Goal: Transaction & Acquisition: Purchase product/service

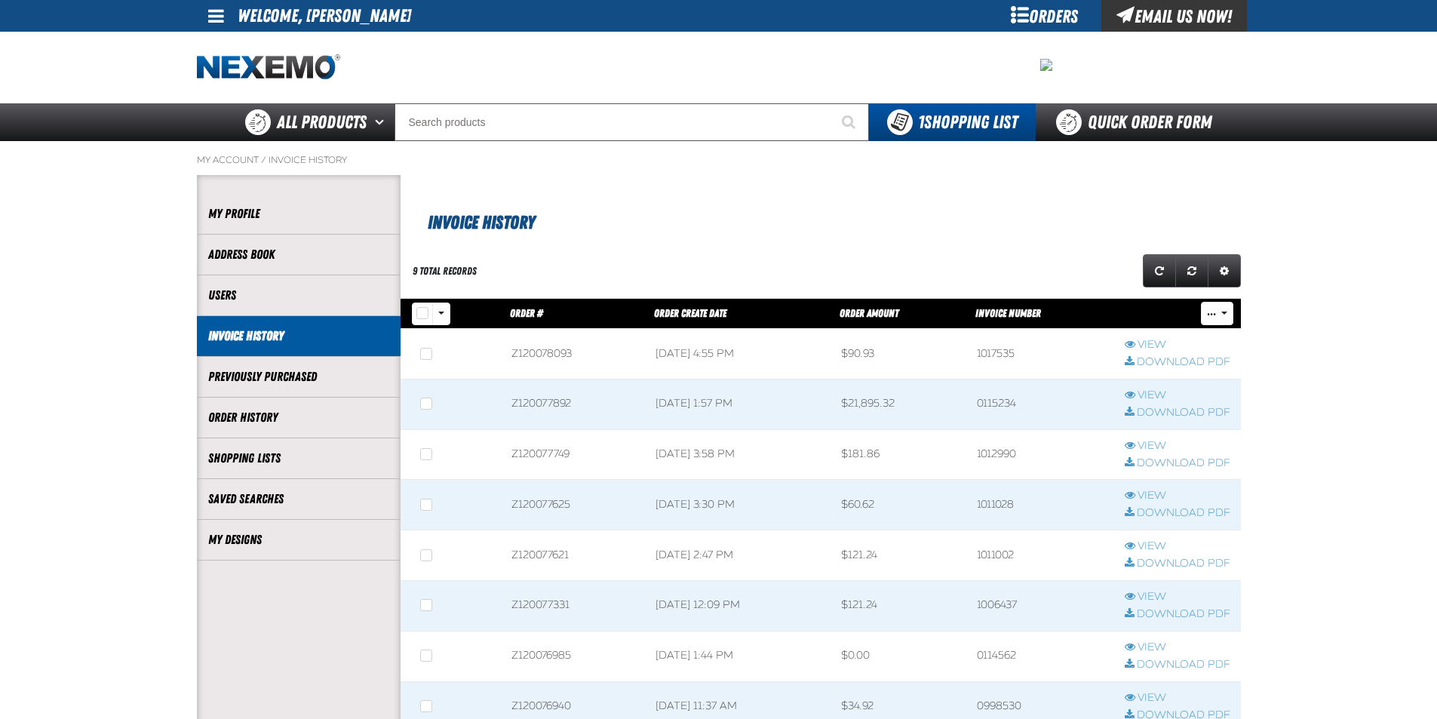
scroll to position [1, 1]
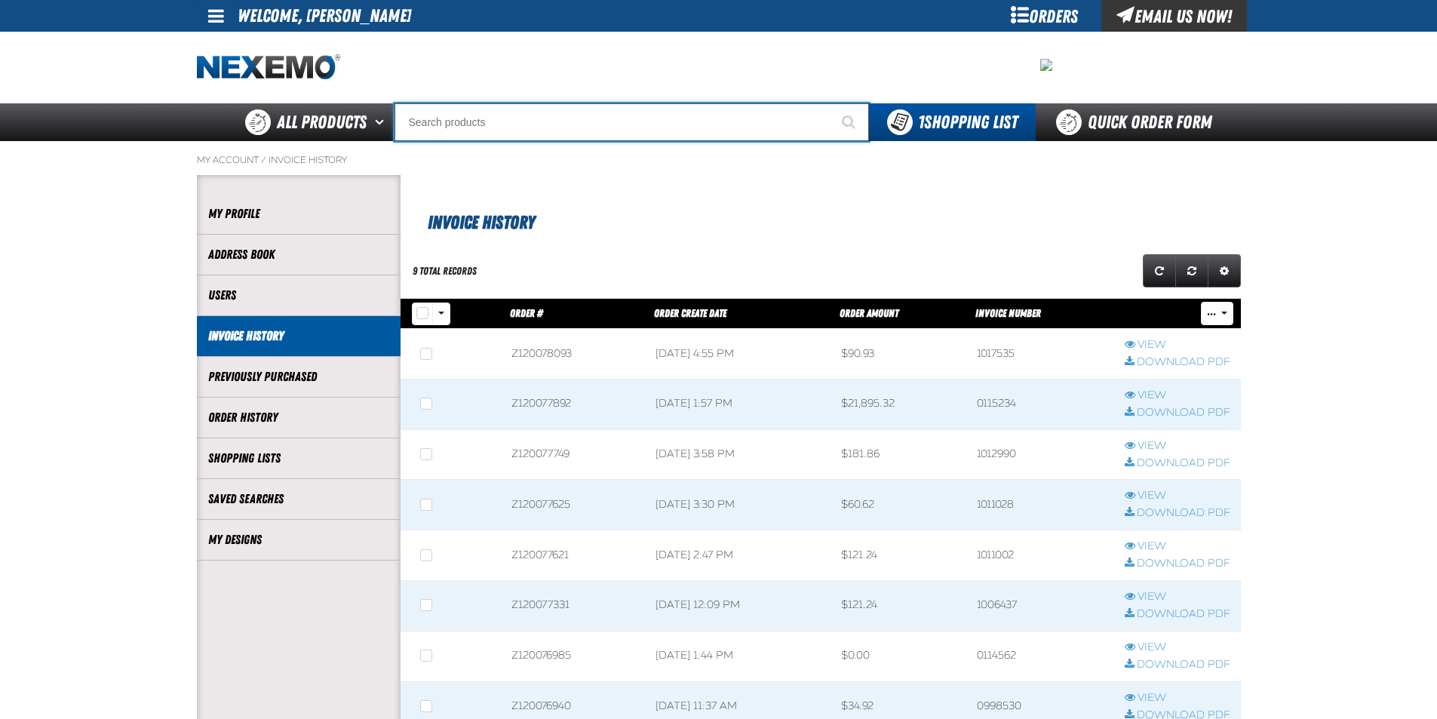
click at [488, 116] on input "Search" at bounding box center [632, 122] width 474 height 38
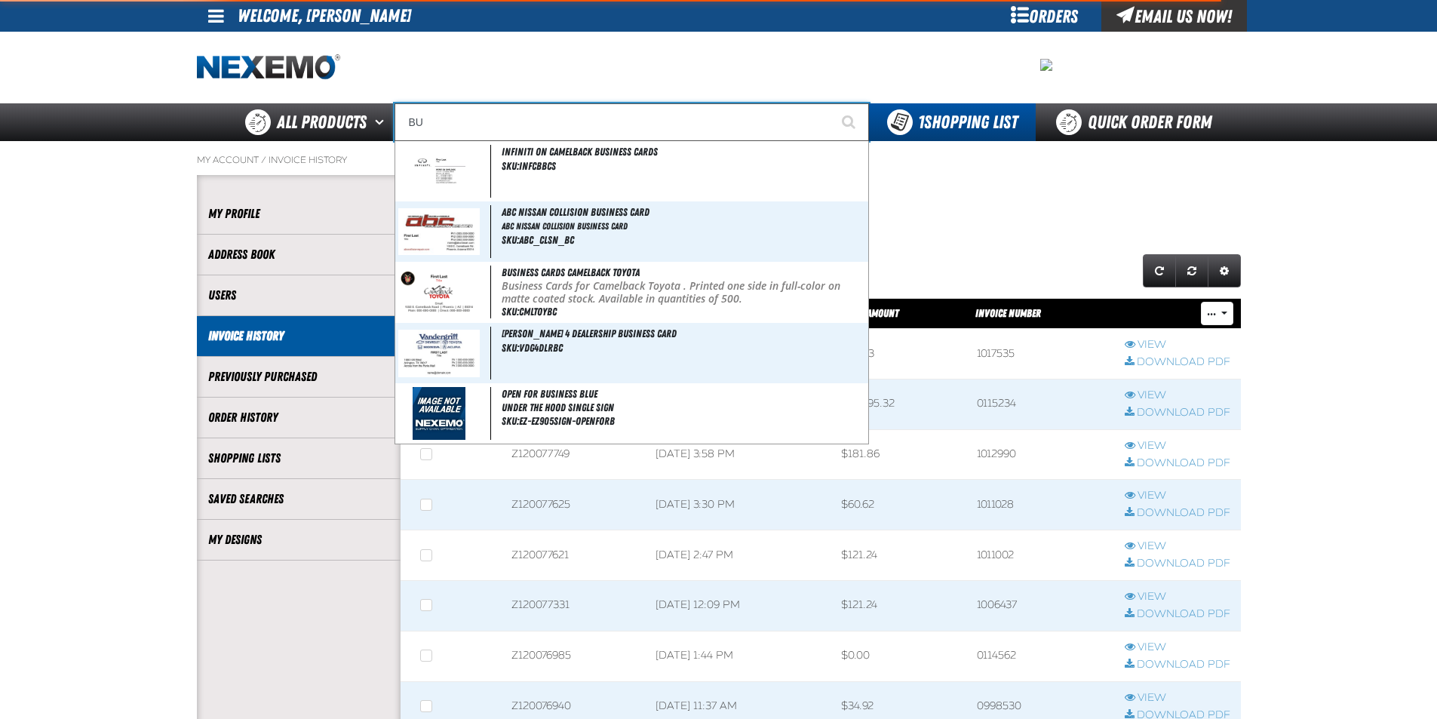
type input "B"
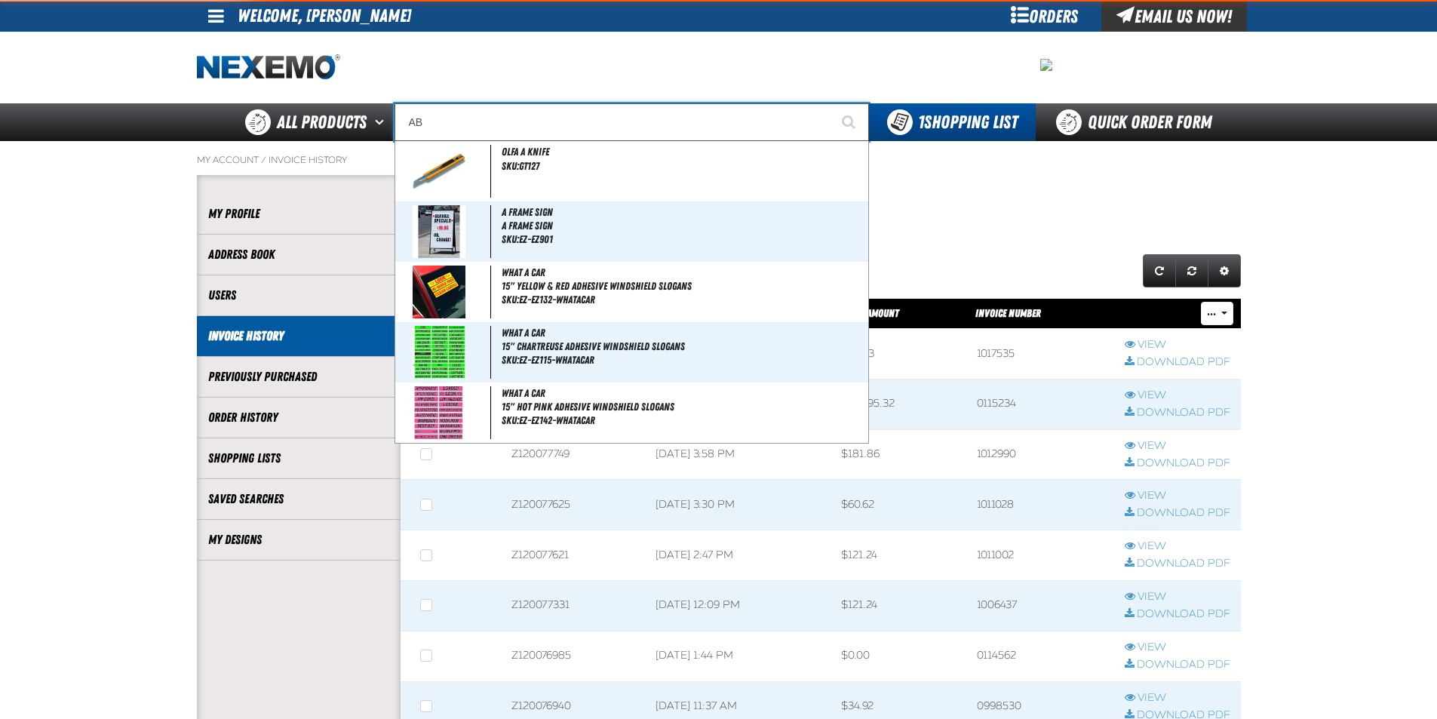
type input "ABC"
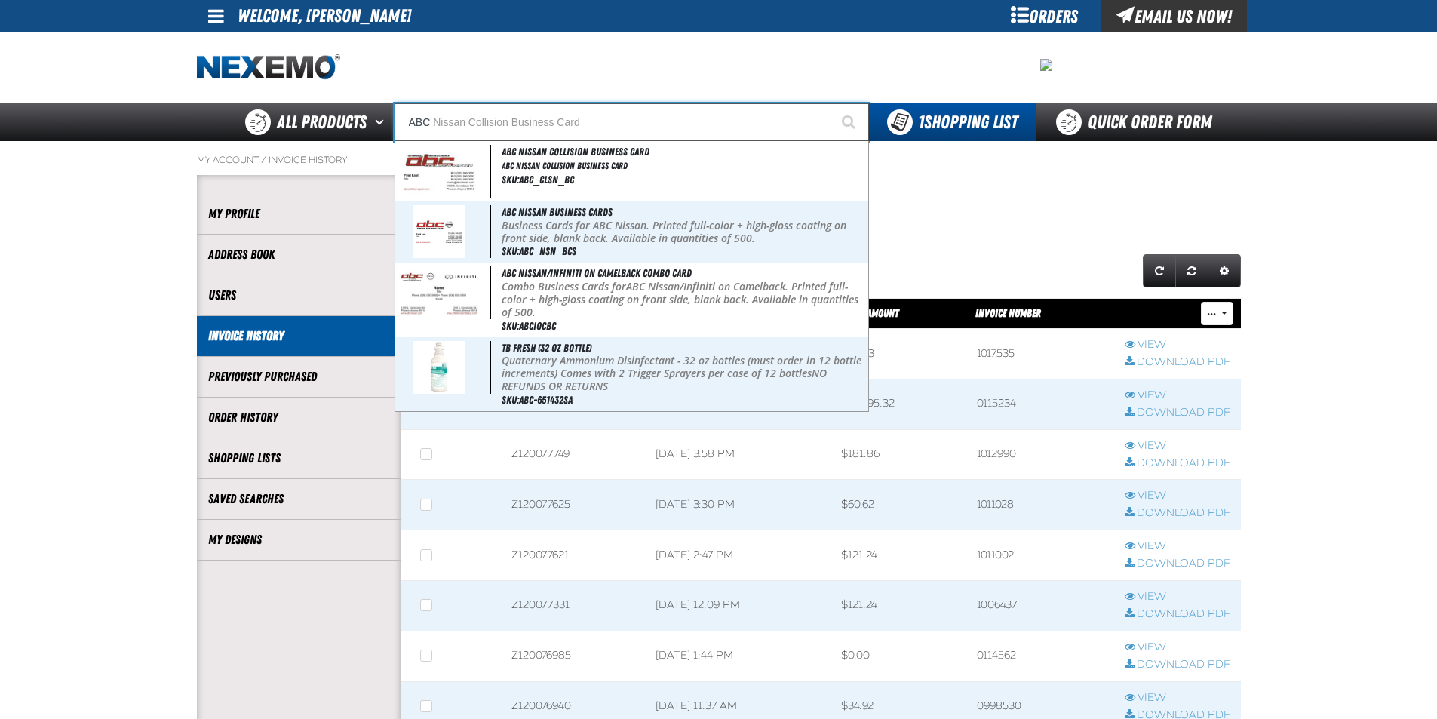
type input "ABC Nissan Collision Business Card"
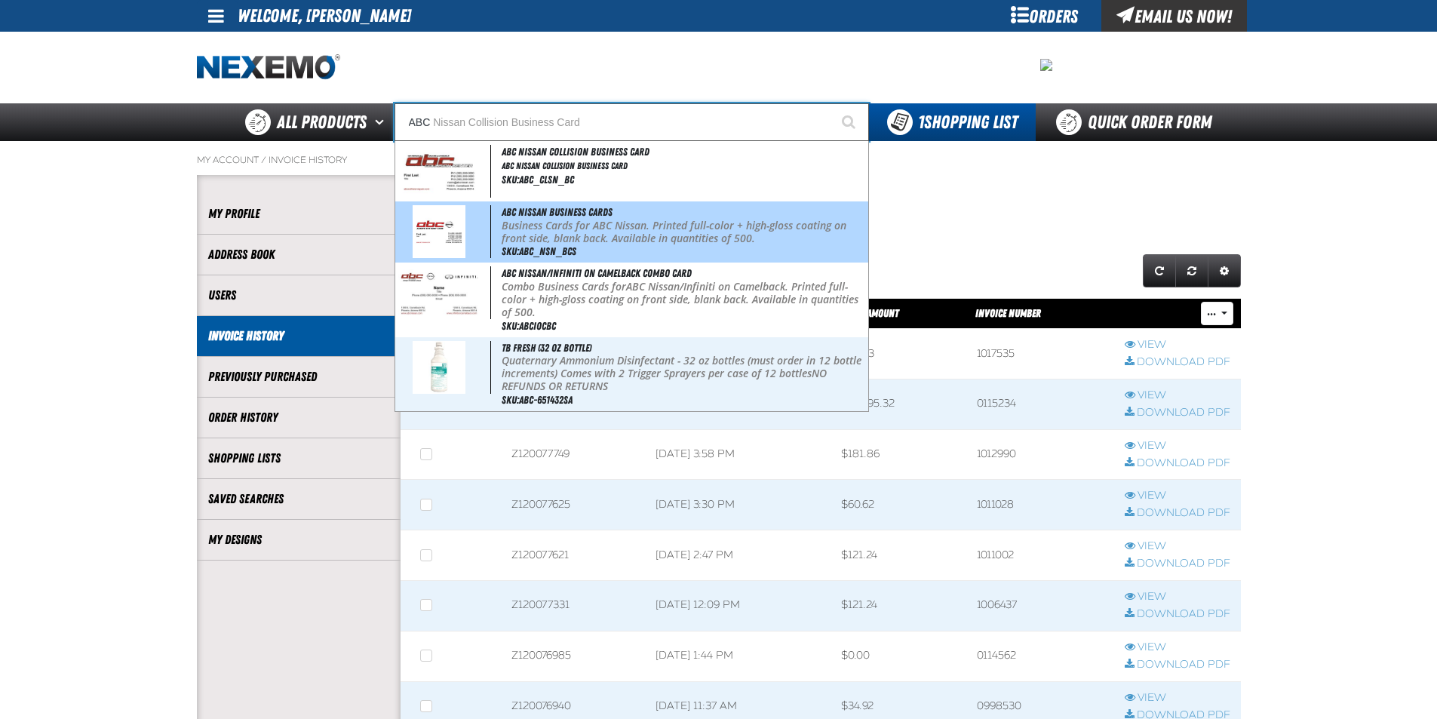
click at [735, 235] on p "Business Cards for ABC Nissan. Printed full-color + high-gloss coating on front…" at bounding box center [683, 233] width 363 height 26
type input "ABC Nissan Business Cards"
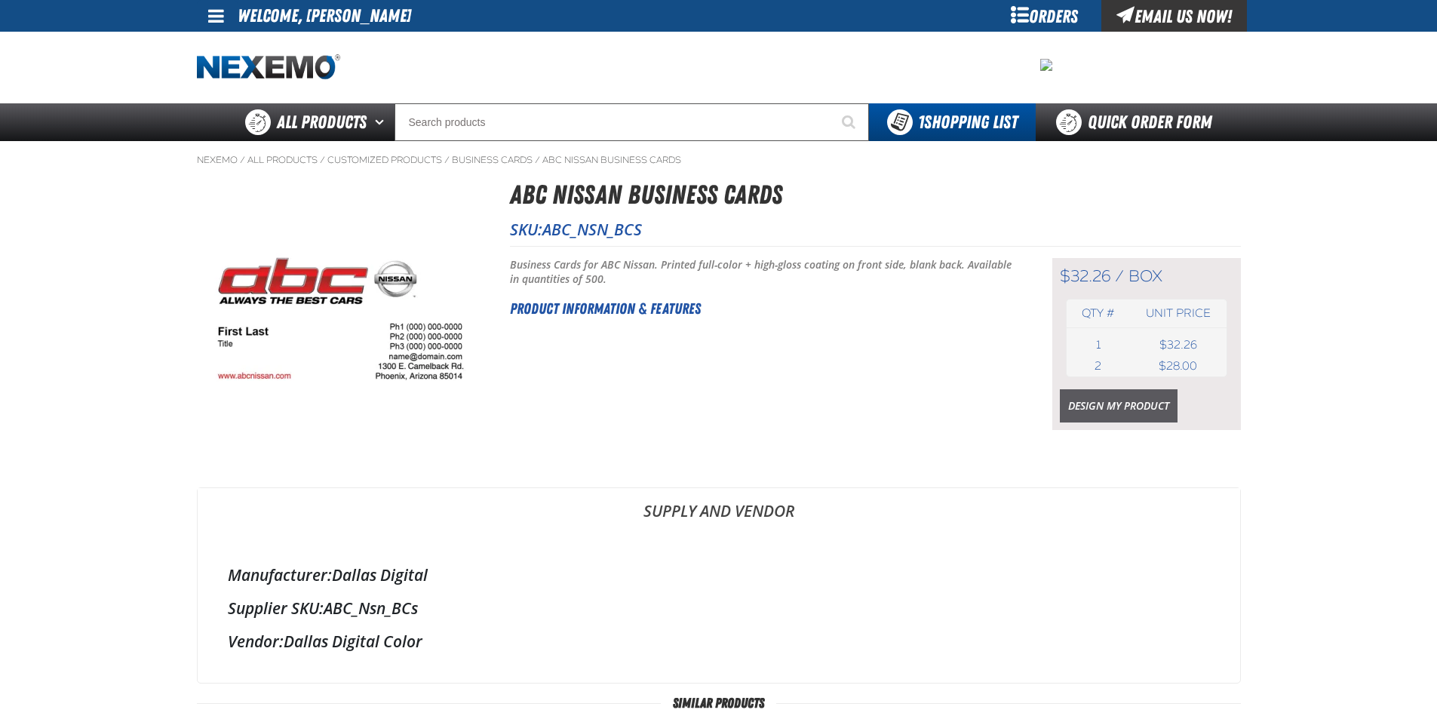
click at [1098, 409] on link "Design My Product" at bounding box center [1119, 405] width 118 height 33
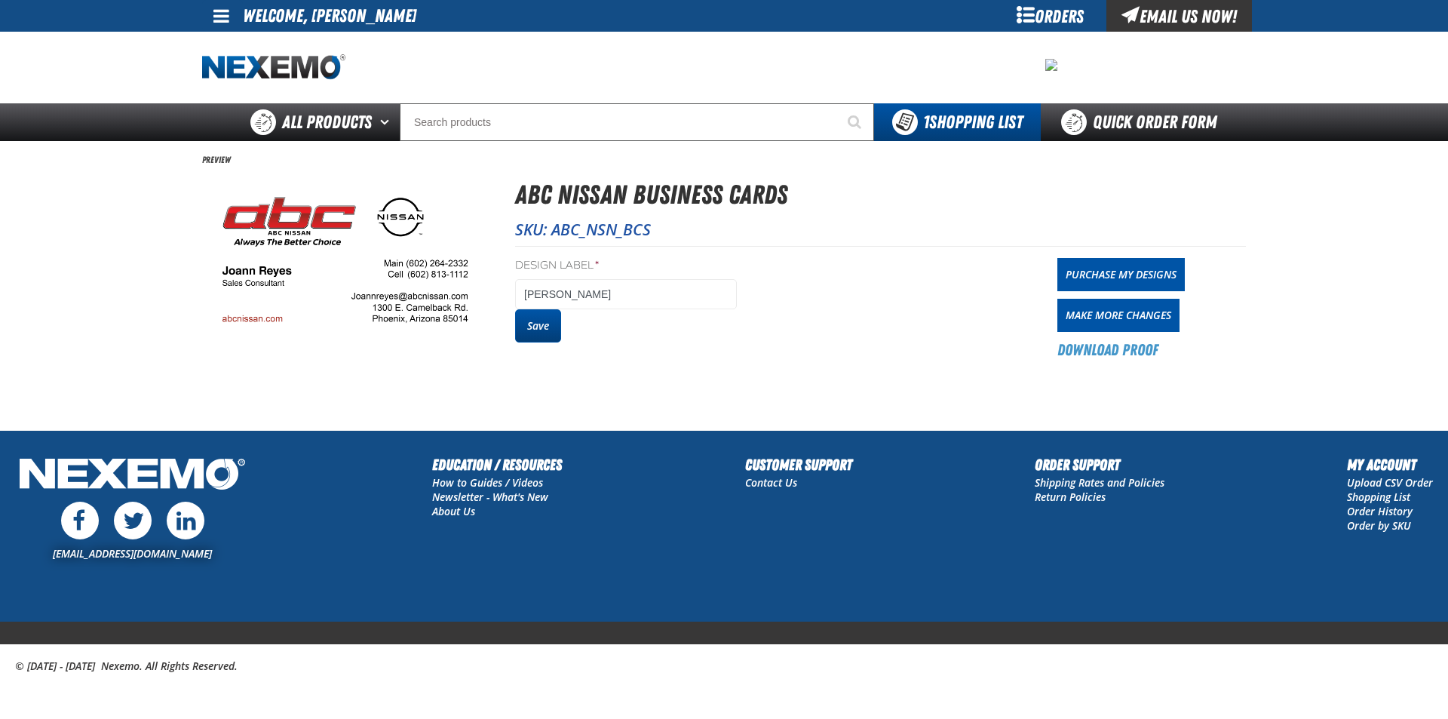
click at [542, 329] on button "Save" at bounding box center [538, 325] width 46 height 33
click at [539, 324] on button "Save" at bounding box center [538, 325] width 46 height 33
click at [713, 147] on section "Preview ABC Nissan Business Cards SKU: ABC_NSN_BCS Design Label * [PERSON_NAME]…" at bounding box center [724, 257] width 1044 height 232
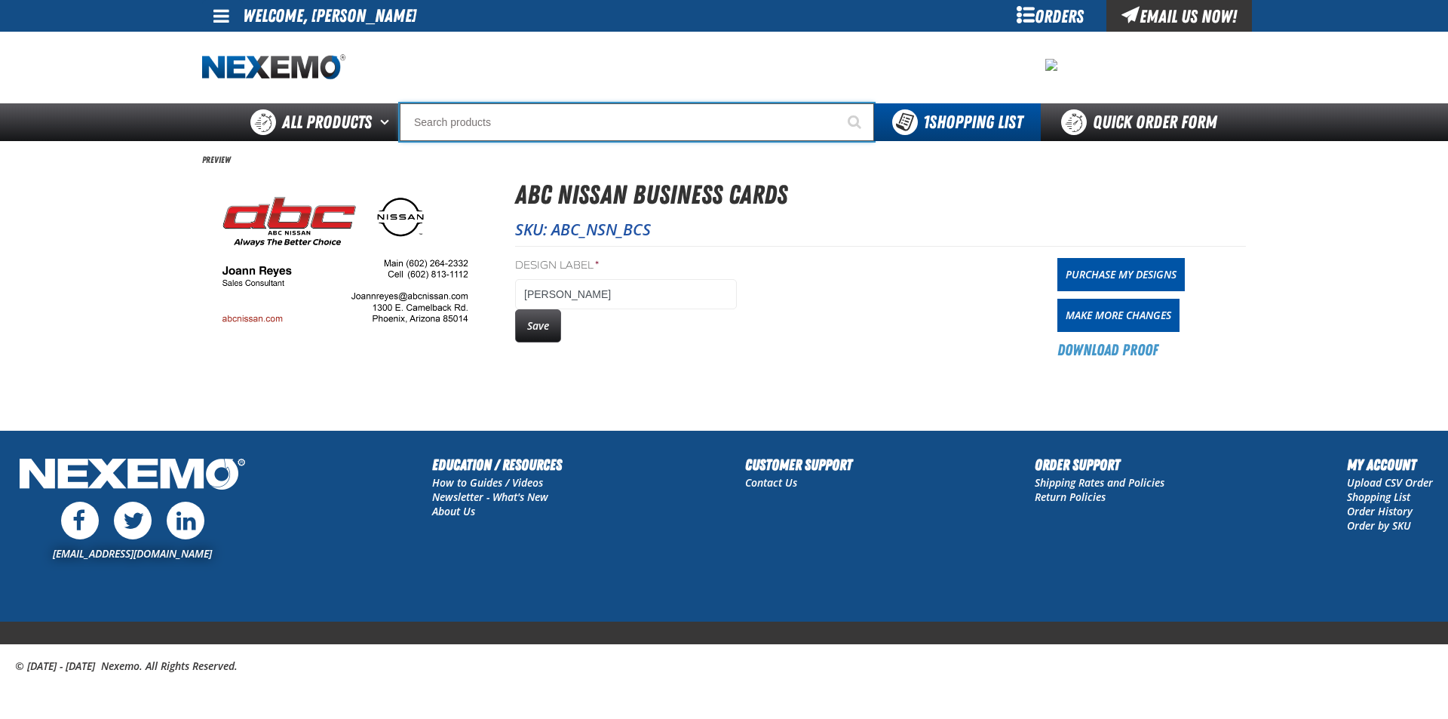
click at [699, 114] on input "Search" at bounding box center [637, 122] width 474 height 38
type input "b"
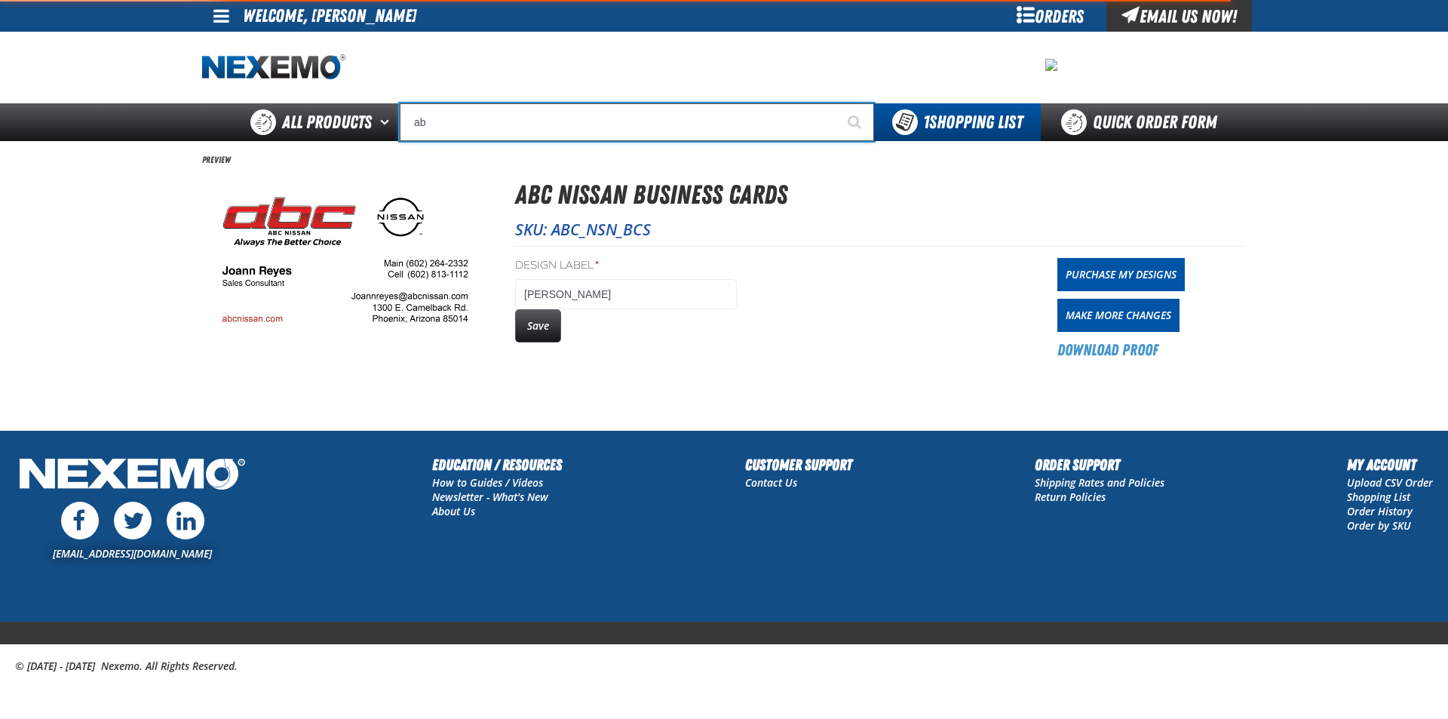
type input "abc"
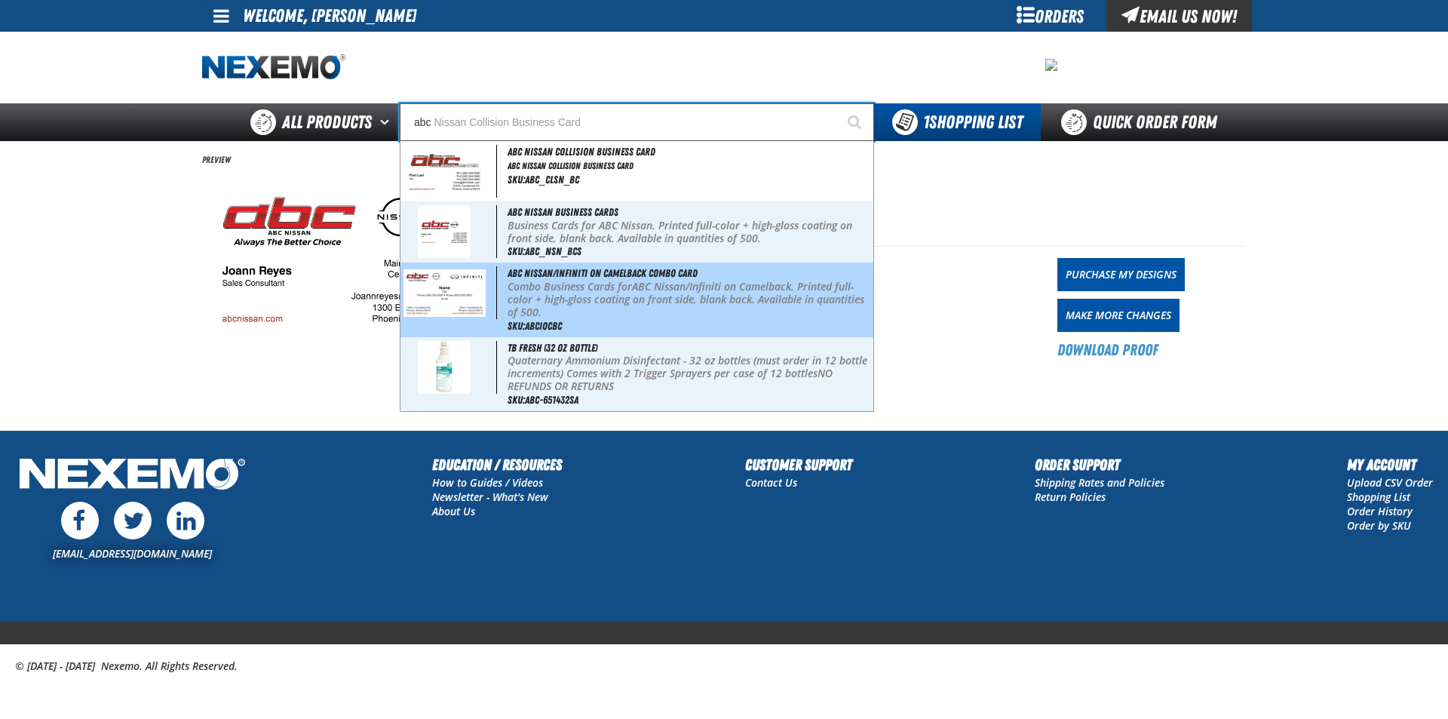
type input "abc Nissan Collision Business Card"
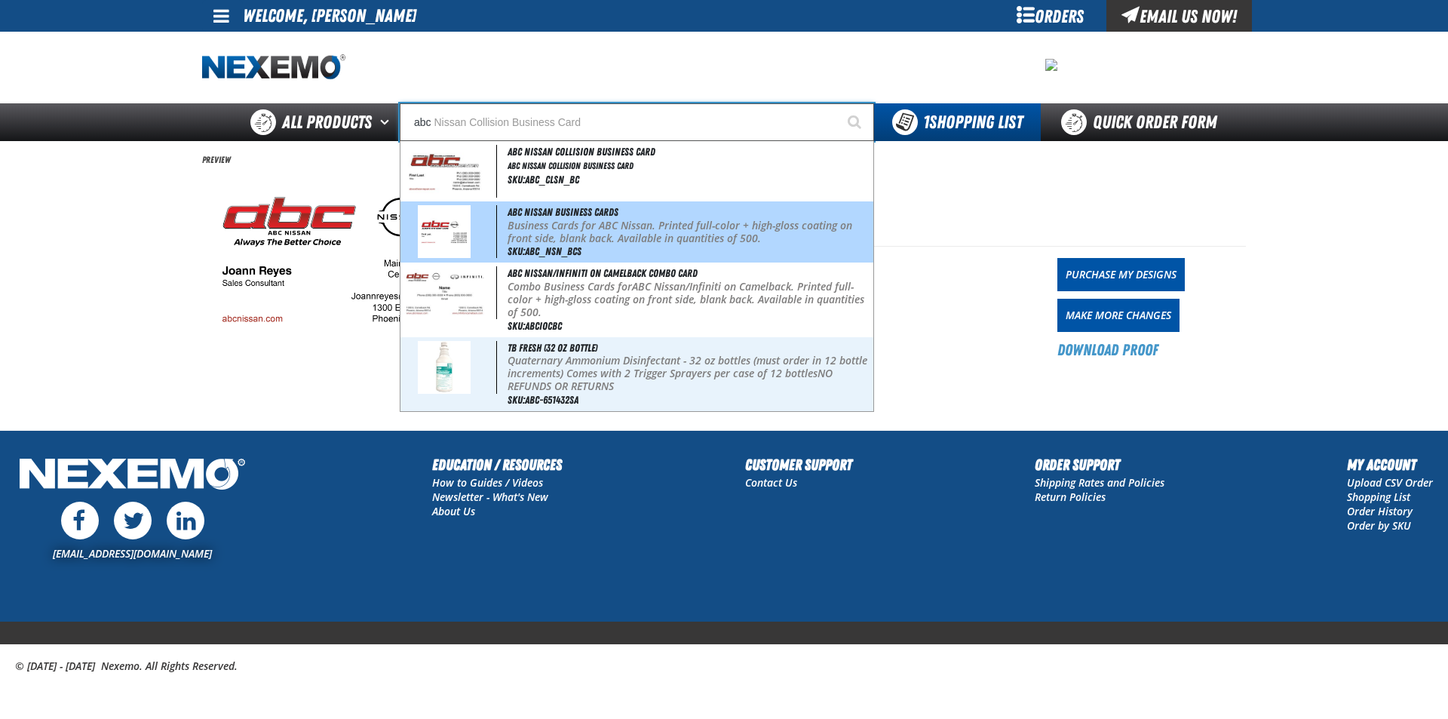
click at [676, 250] on div "ABC Nissan Business Cards Business Cards for ABC Nissan. Printed full-color + h…" at bounding box center [637, 231] width 473 height 61
type input "ABC Nissan Business Cards"
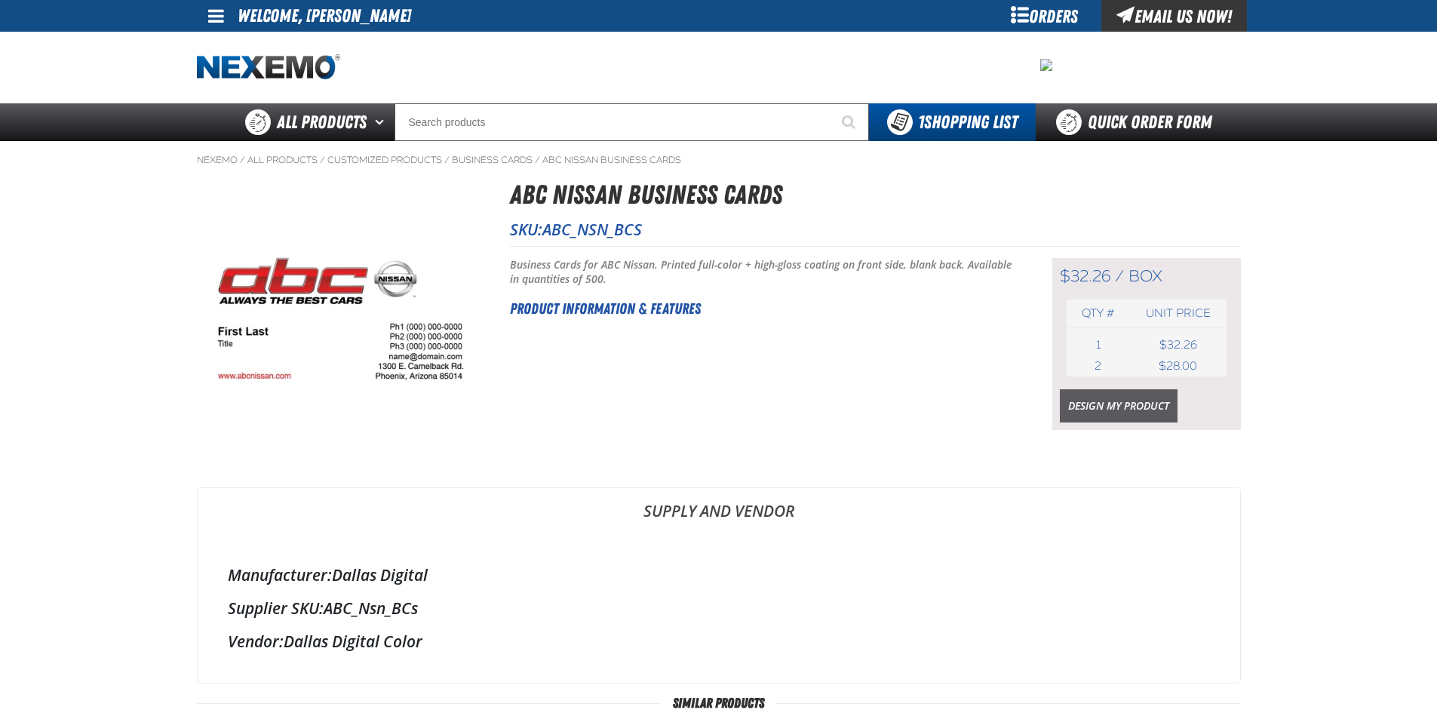
click at [1126, 405] on link "Design My Product" at bounding box center [1119, 405] width 118 height 33
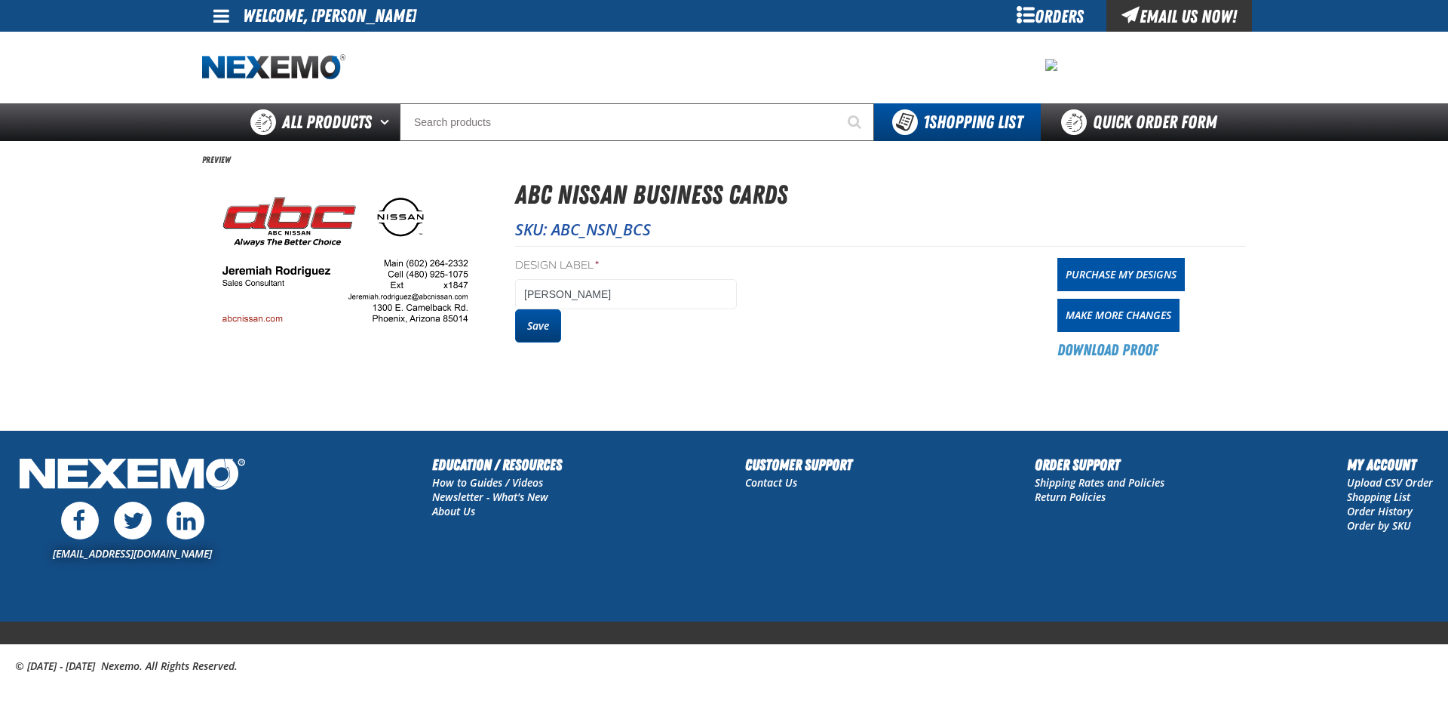
click at [551, 328] on button "Save" at bounding box center [538, 325] width 46 height 33
click at [1013, 20] on div "Orders" at bounding box center [1049, 16] width 113 height 32
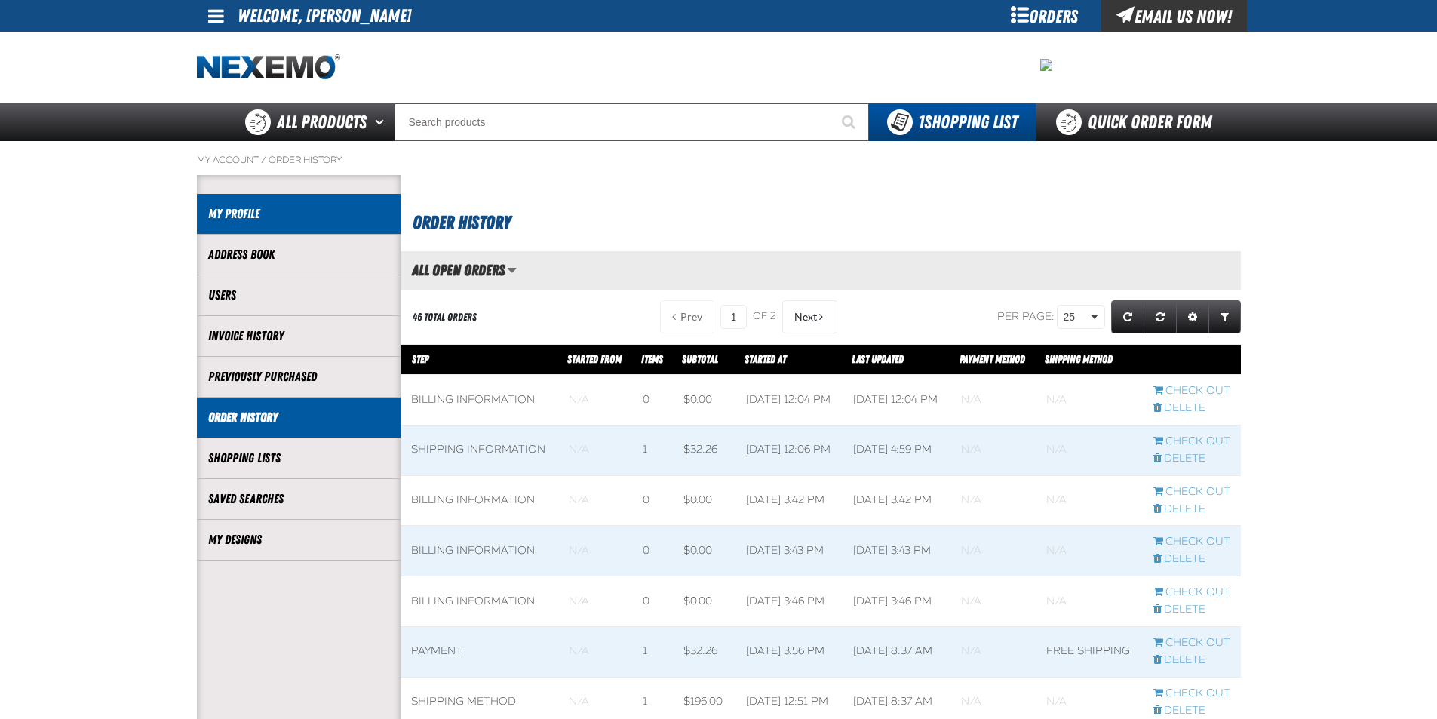
scroll to position [1, 1]
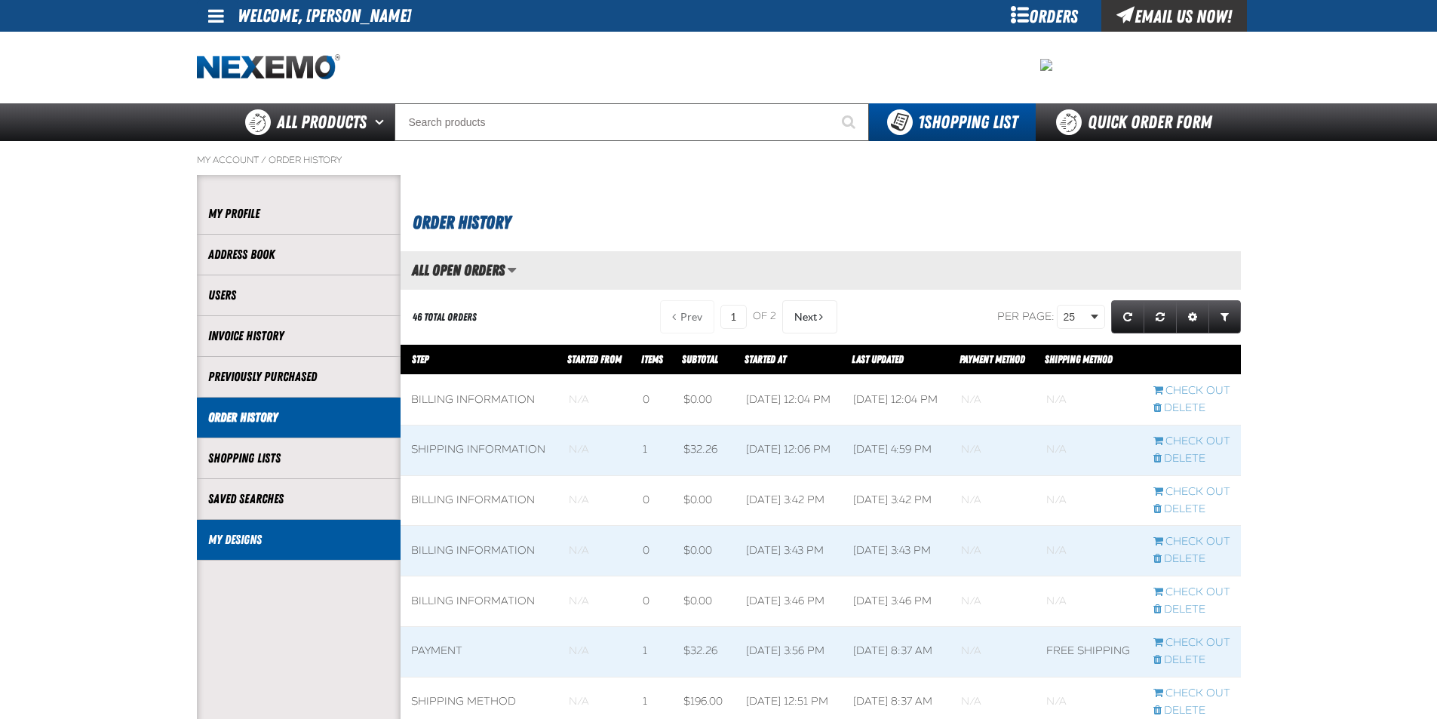
click at [272, 542] on link "My Designs" at bounding box center [298, 539] width 181 height 17
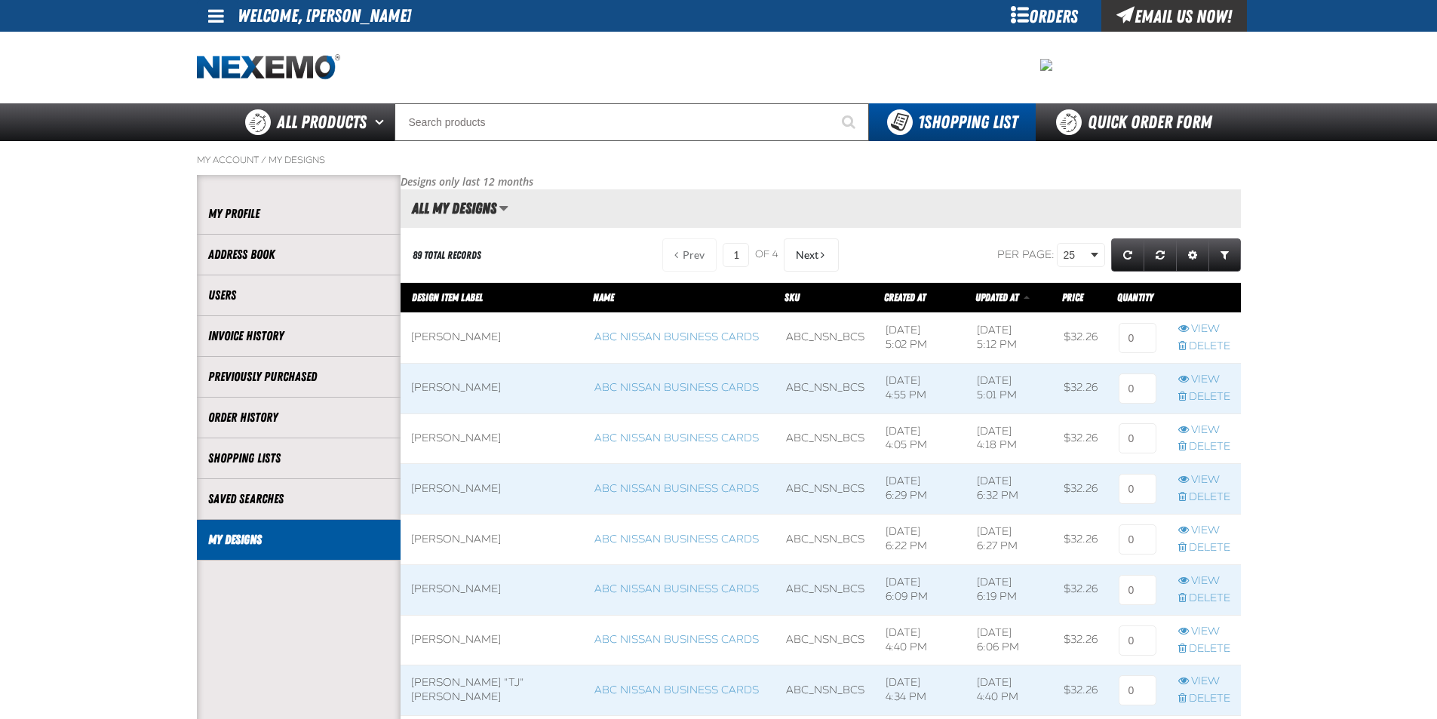
scroll to position [1, 1]
click at [1190, 395] on link "Delete" at bounding box center [1204, 397] width 52 height 14
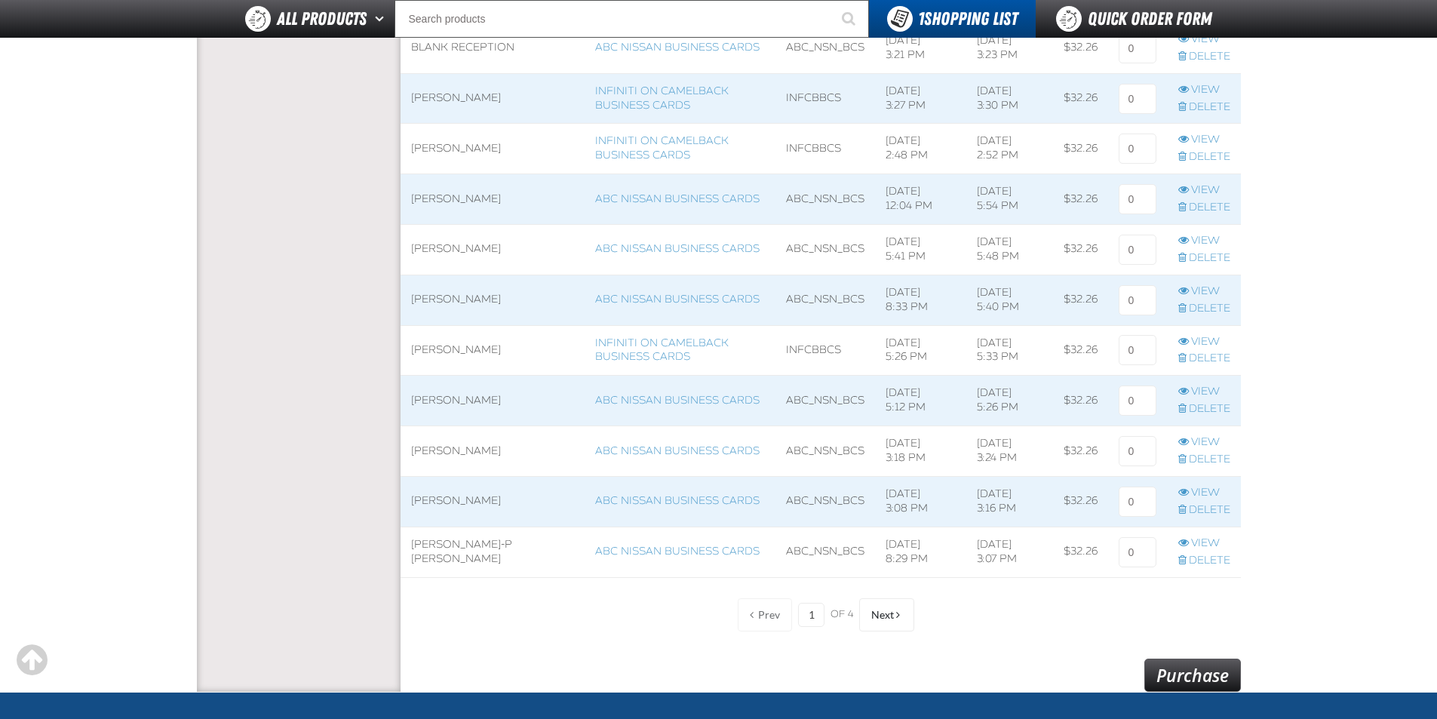
scroll to position [1056, 0]
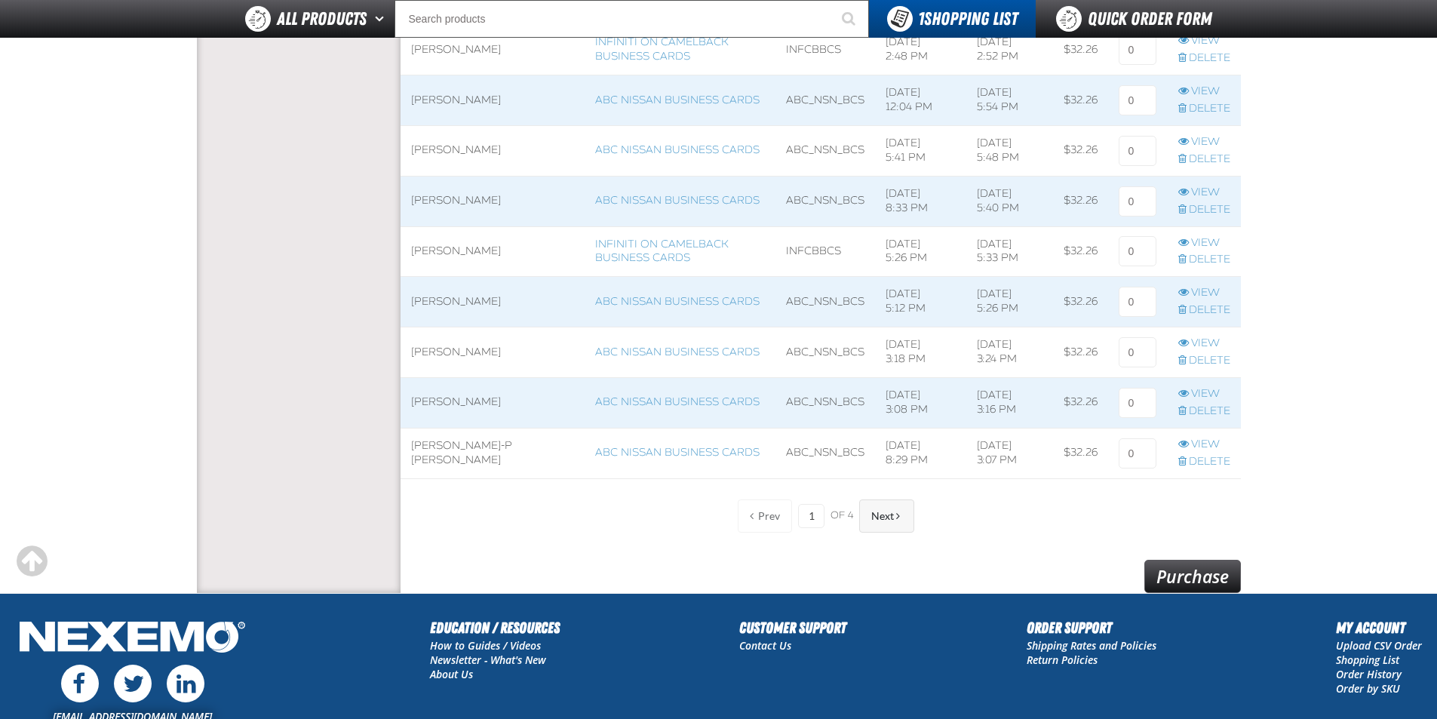
click at [885, 518] on span "Next" at bounding box center [882, 516] width 23 height 12
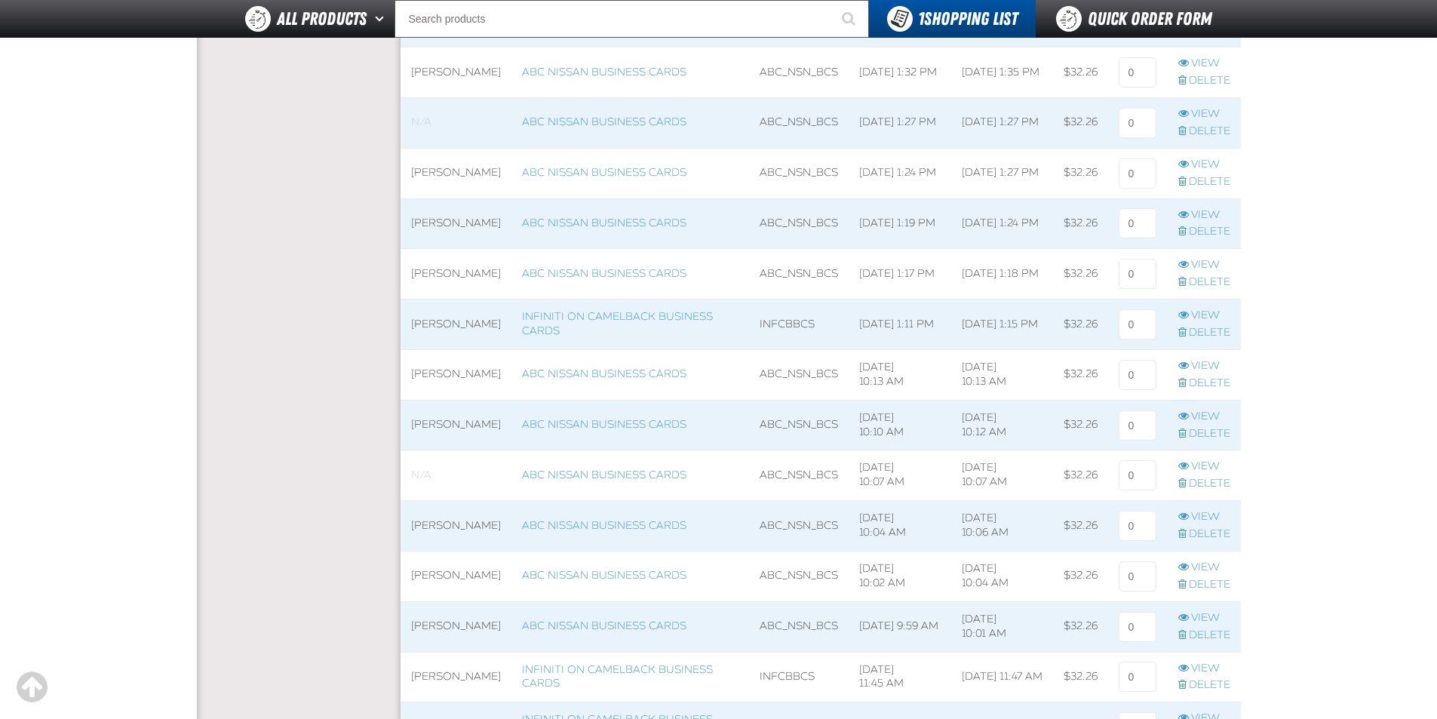
scroll to position [603, 0]
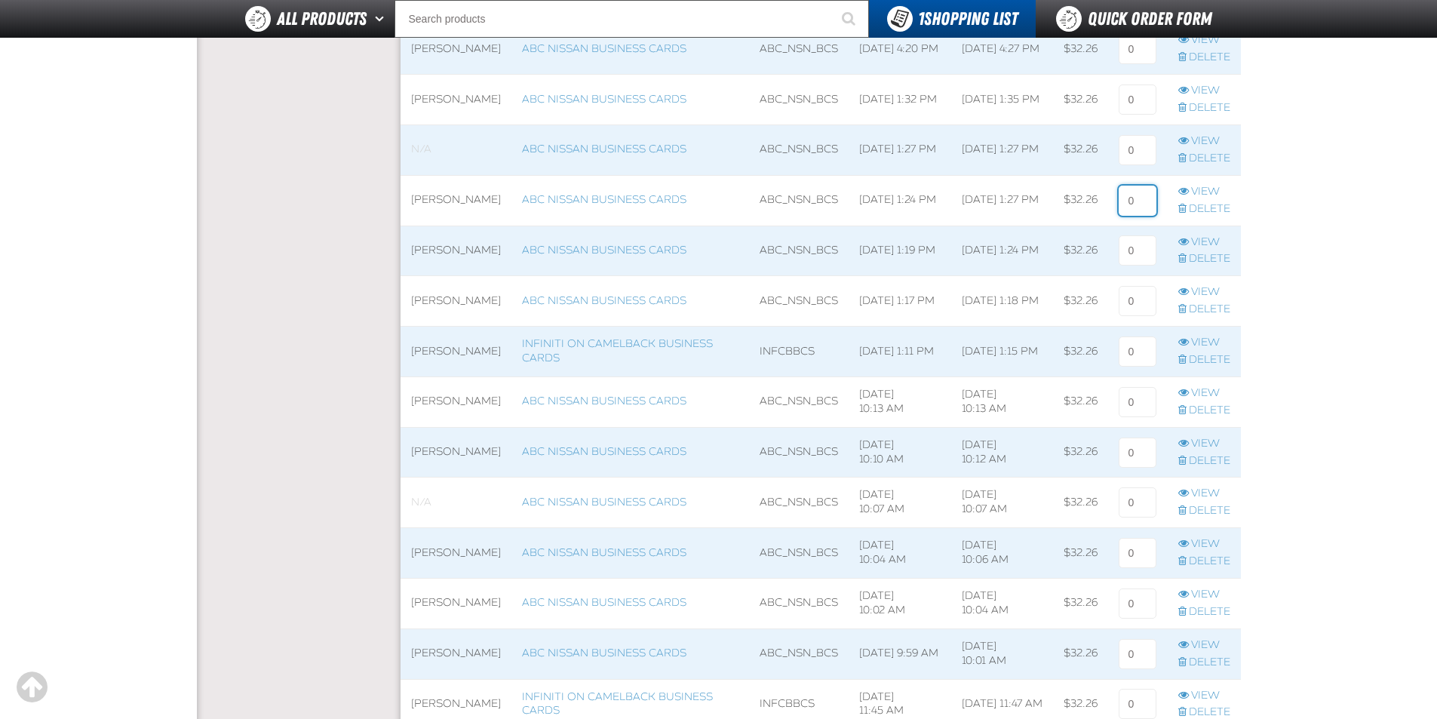
click at [1140, 205] on input at bounding box center [1138, 201] width 38 height 30
click at [1199, 188] on link "View" at bounding box center [1204, 192] width 52 height 14
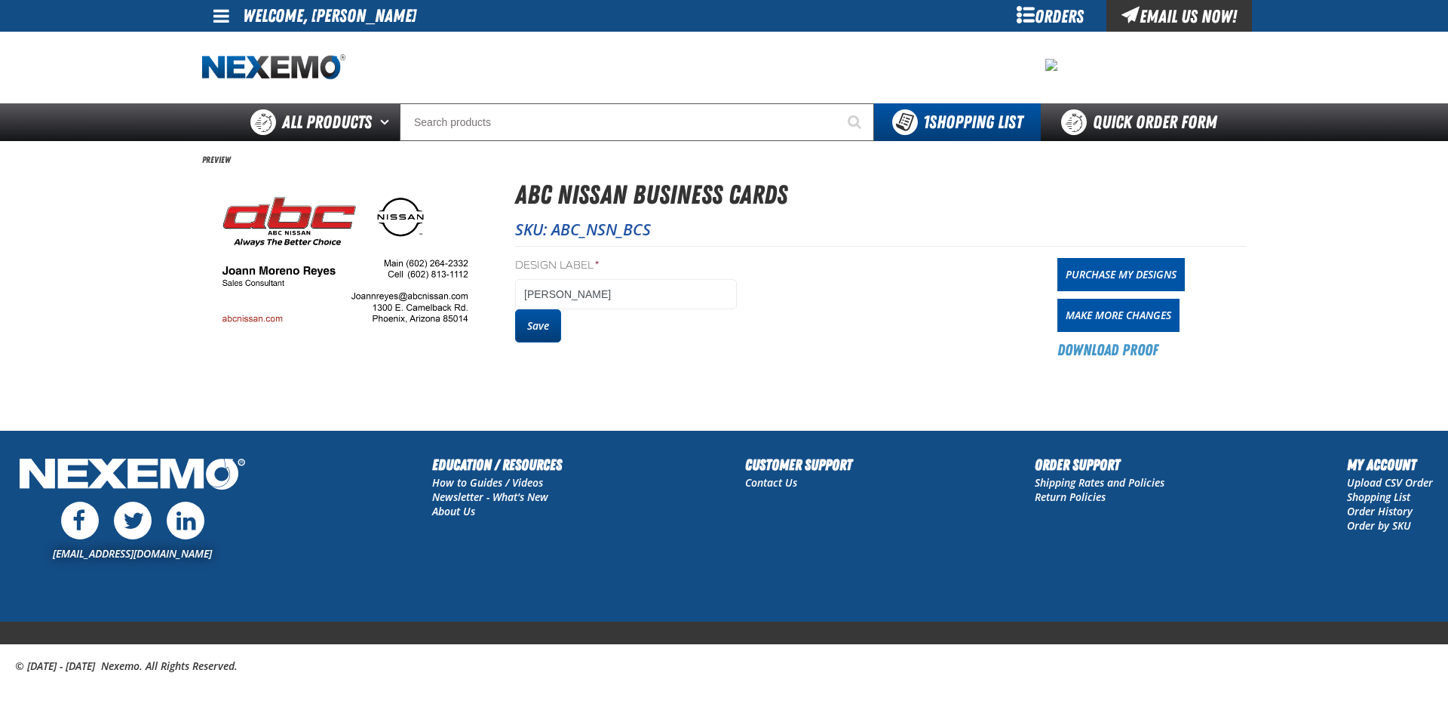
click at [548, 322] on button "Save" at bounding box center [538, 325] width 46 height 33
click at [1017, 17] on div "Orders" at bounding box center [1049, 16] width 113 height 32
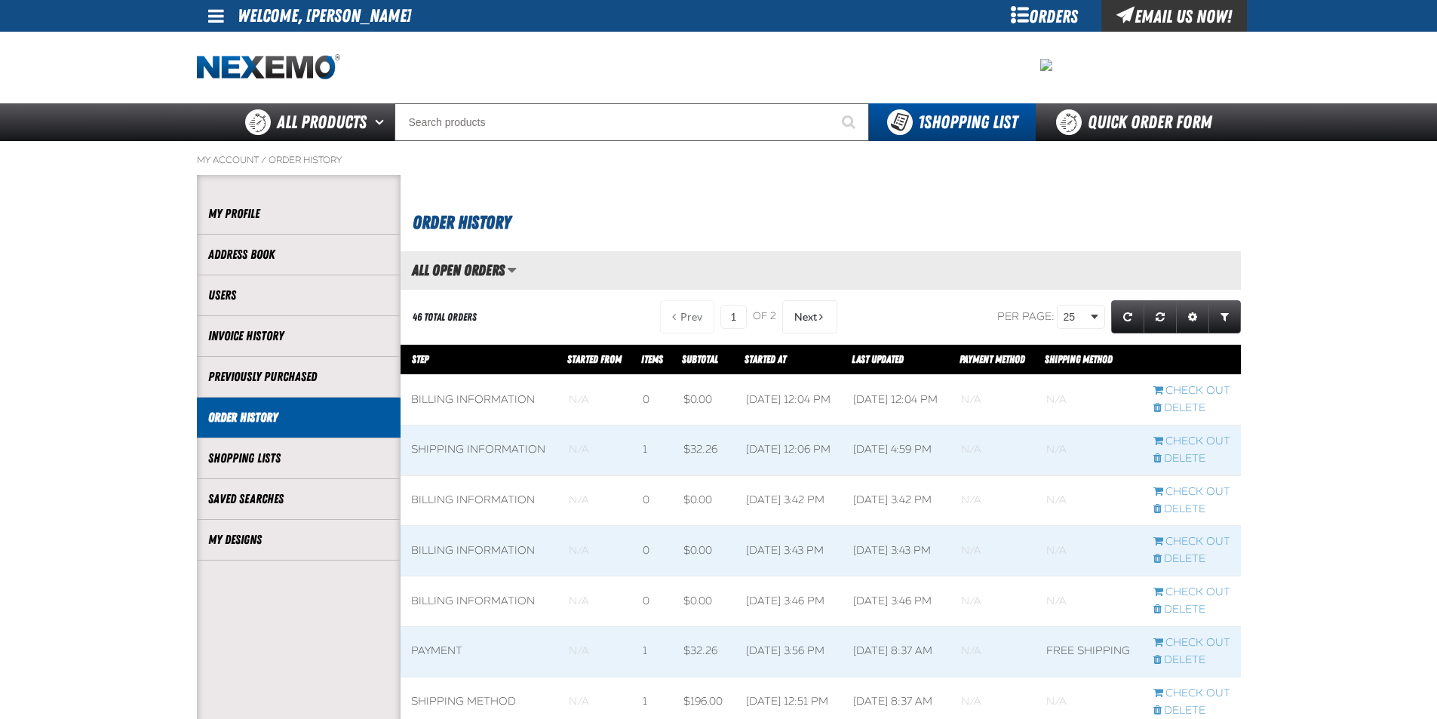
scroll to position [1, 1]
click at [301, 532] on link "My Designs" at bounding box center [298, 539] width 181 height 17
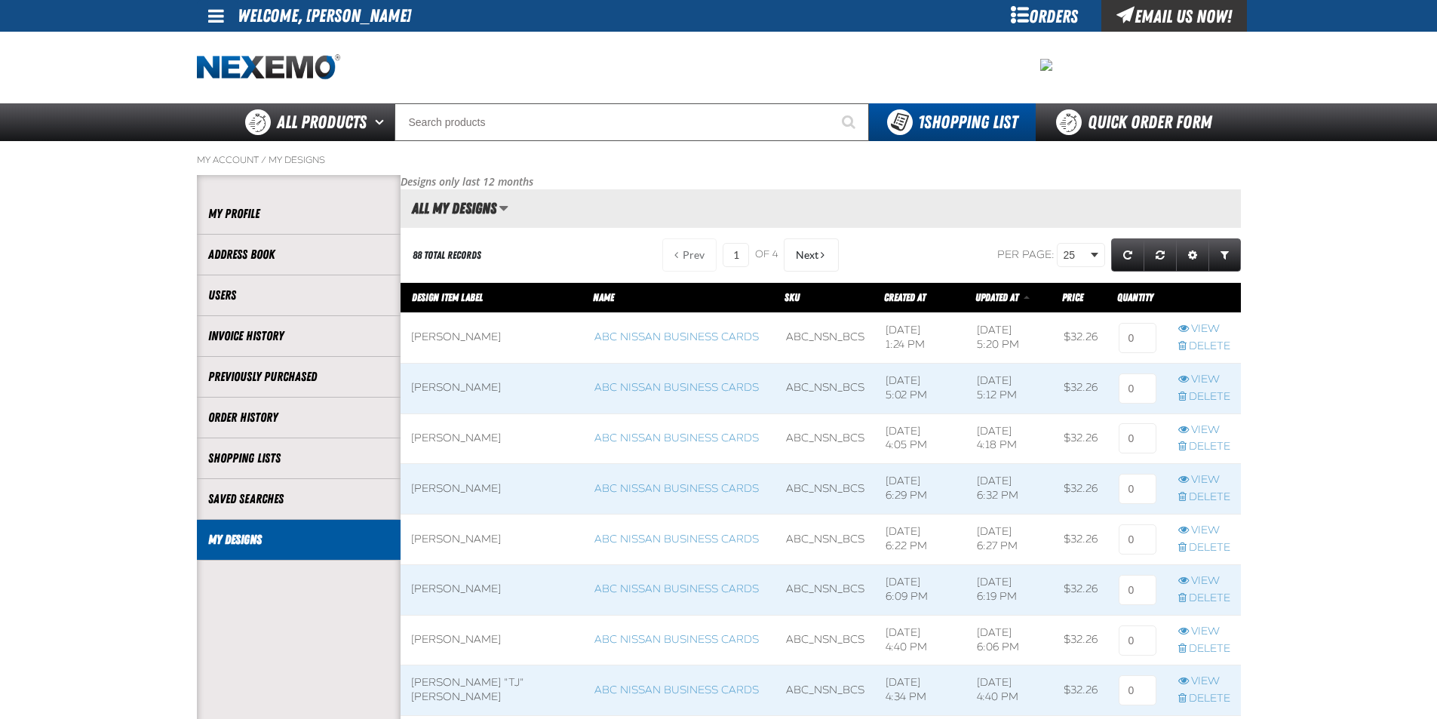
scroll to position [1, 1]
click at [1141, 335] on input at bounding box center [1138, 338] width 38 height 30
type input "1"
click at [1141, 384] on input at bounding box center [1138, 388] width 38 height 30
type input "1"
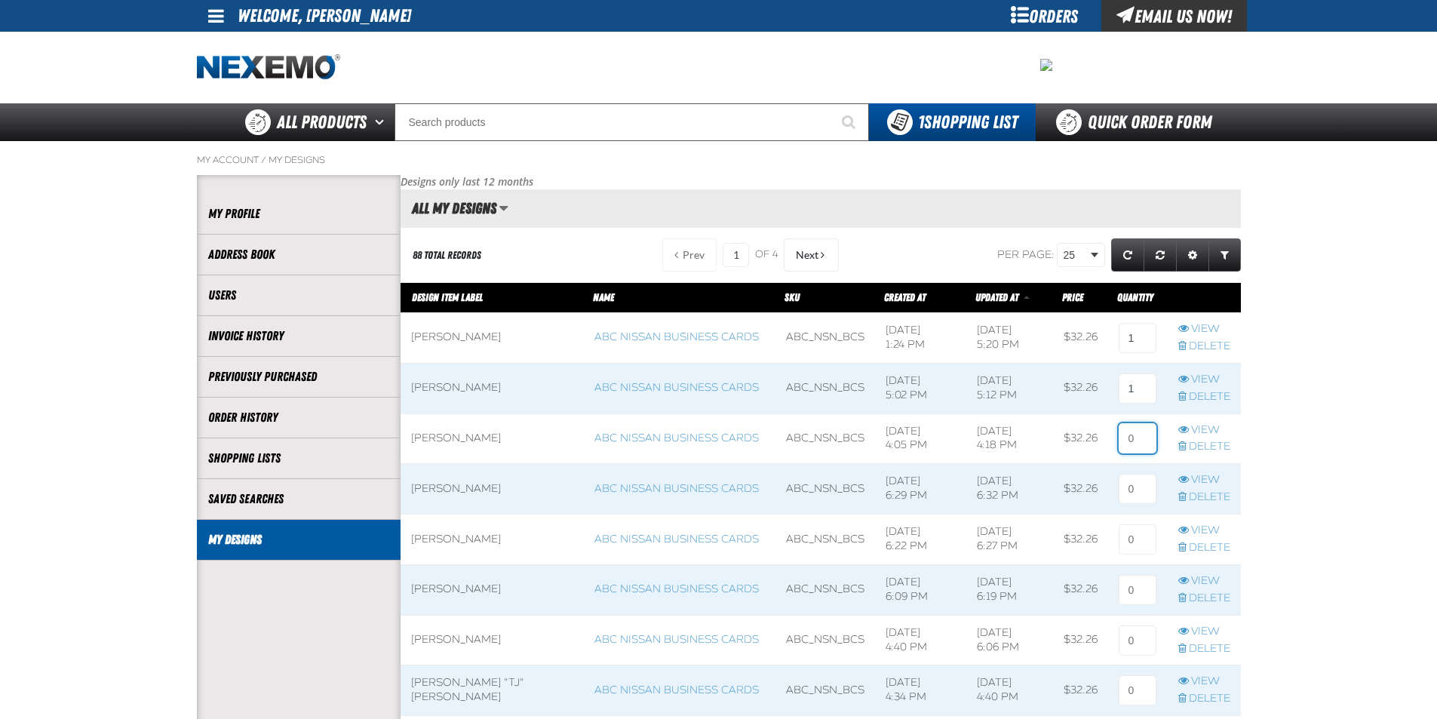
click at [1146, 441] on input at bounding box center [1138, 438] width 38 height 30
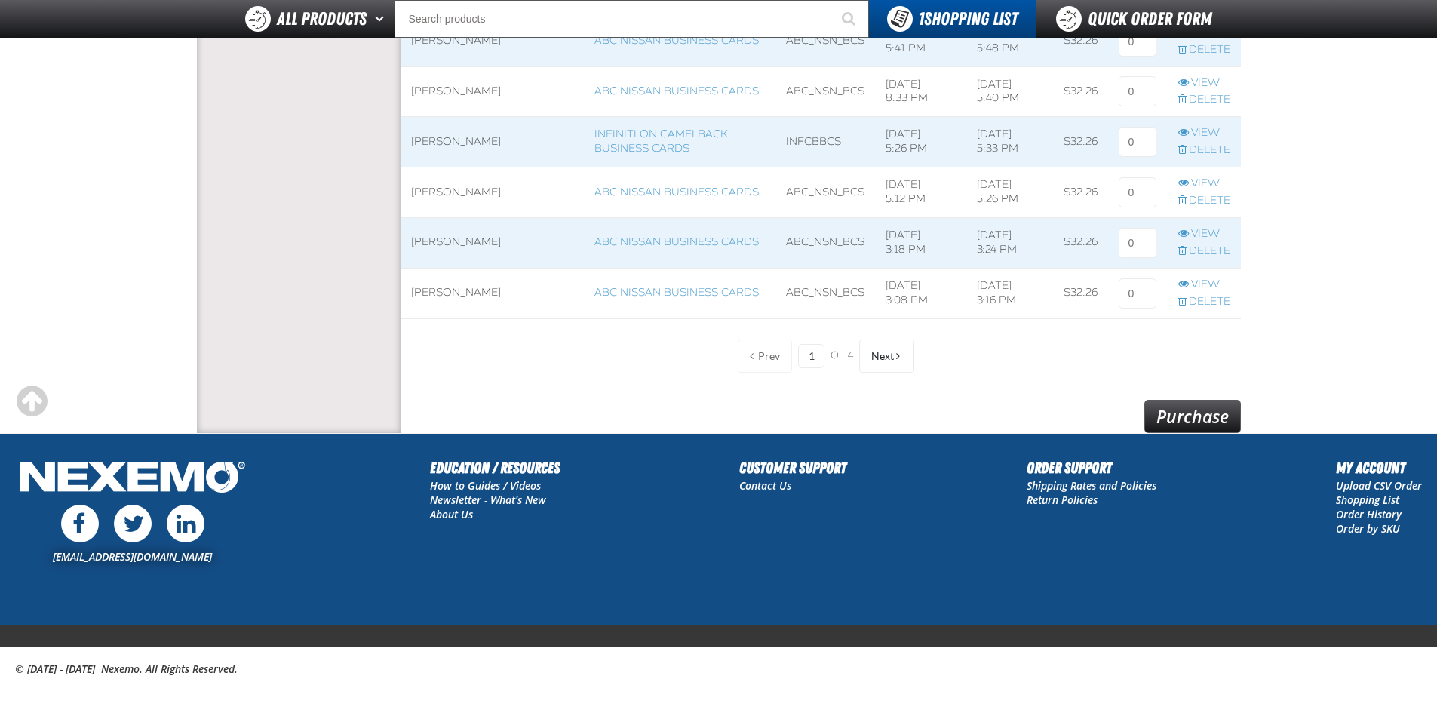
scroll to position [1219, 0]
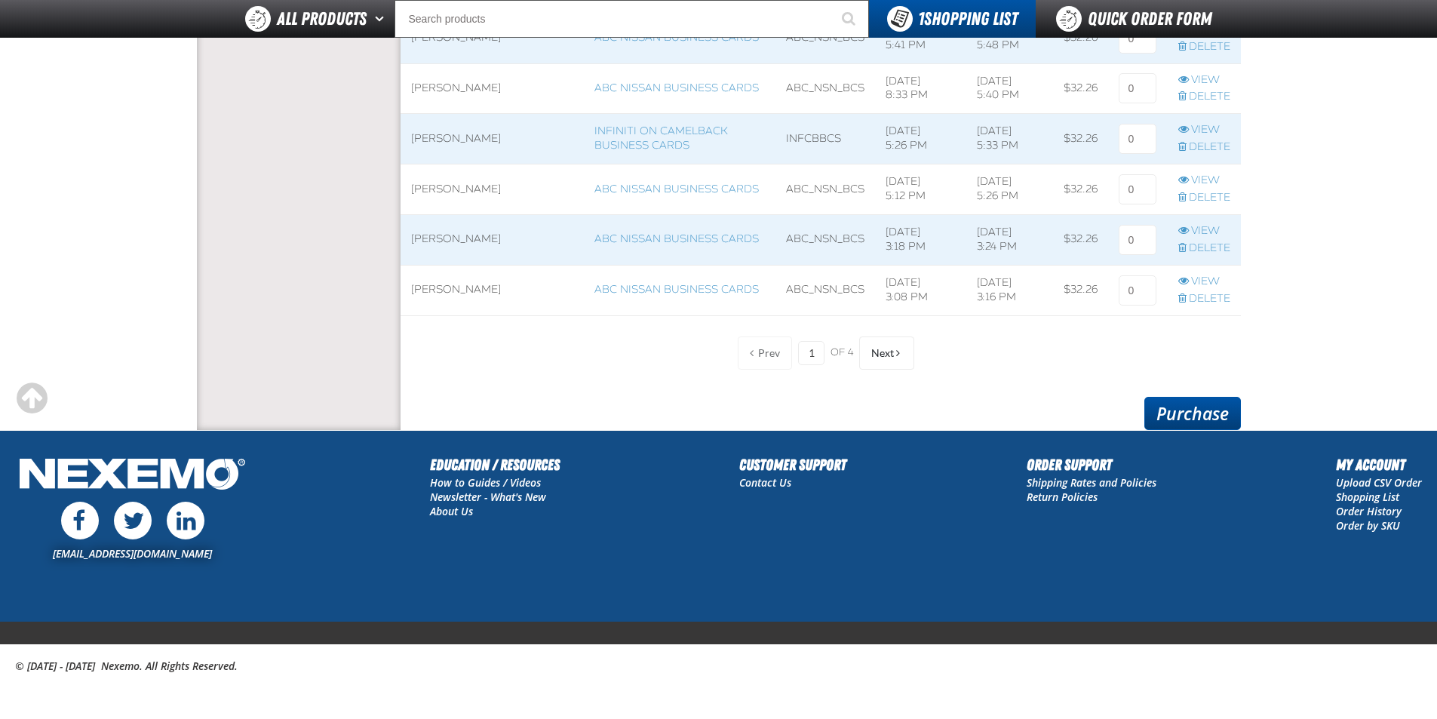
click at [1174, 406] on link "Purchase" at bounding box center [1192, 413] width 97 height 33
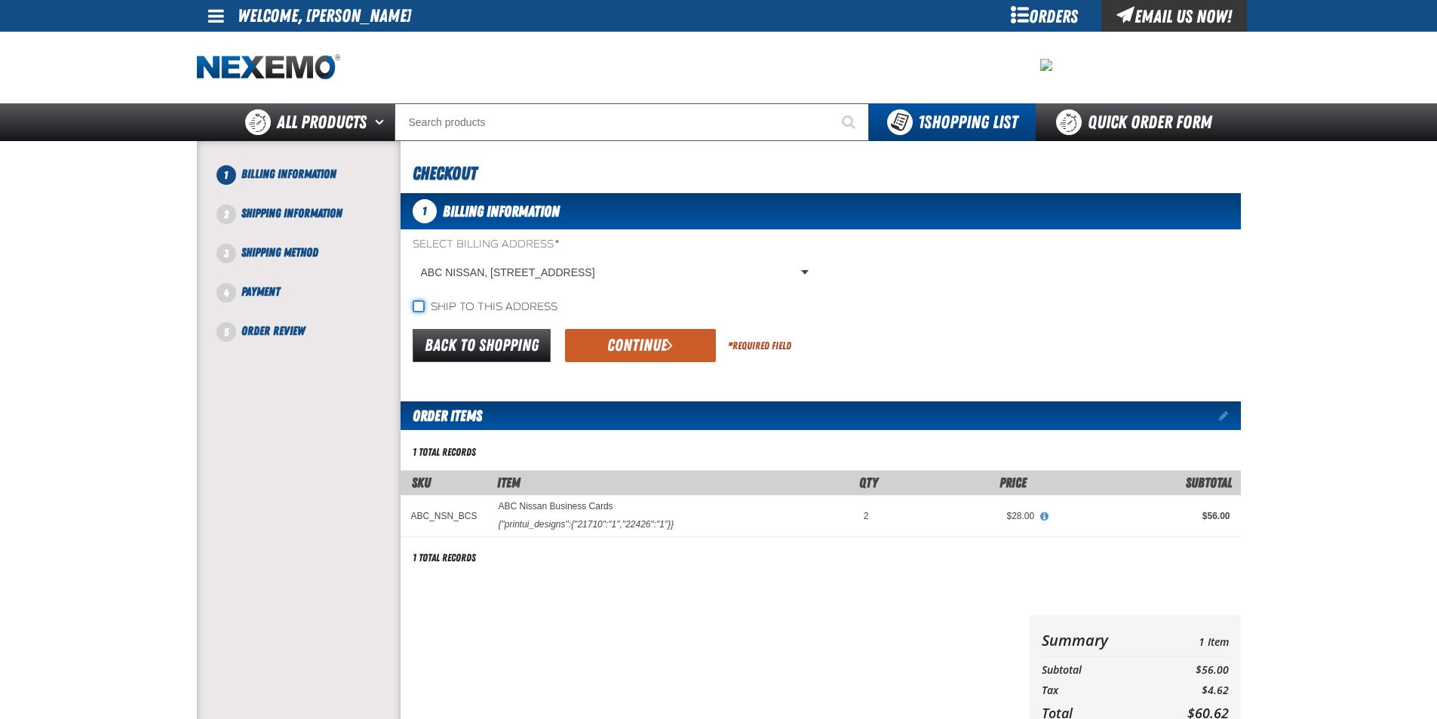
click at [416, 307] on input "Ship to this address" at bounding box center [419, 306] width 12 height 12
checkbox input "true"
click at [696, 338] on button "Continue" at bounding box center [640, 345] width 151 height 33
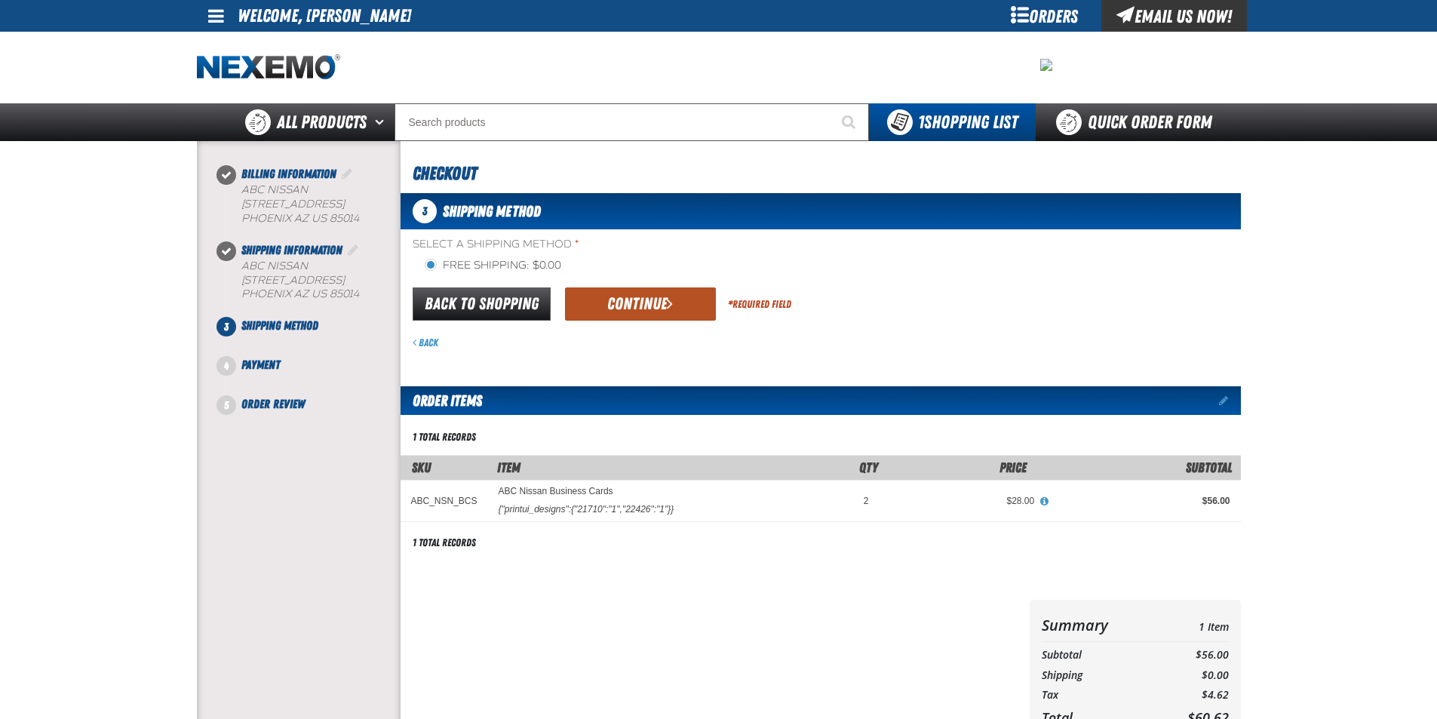
click at [590, 299] on button "Continue" at bounding box center [640, 303] width 151 height 33
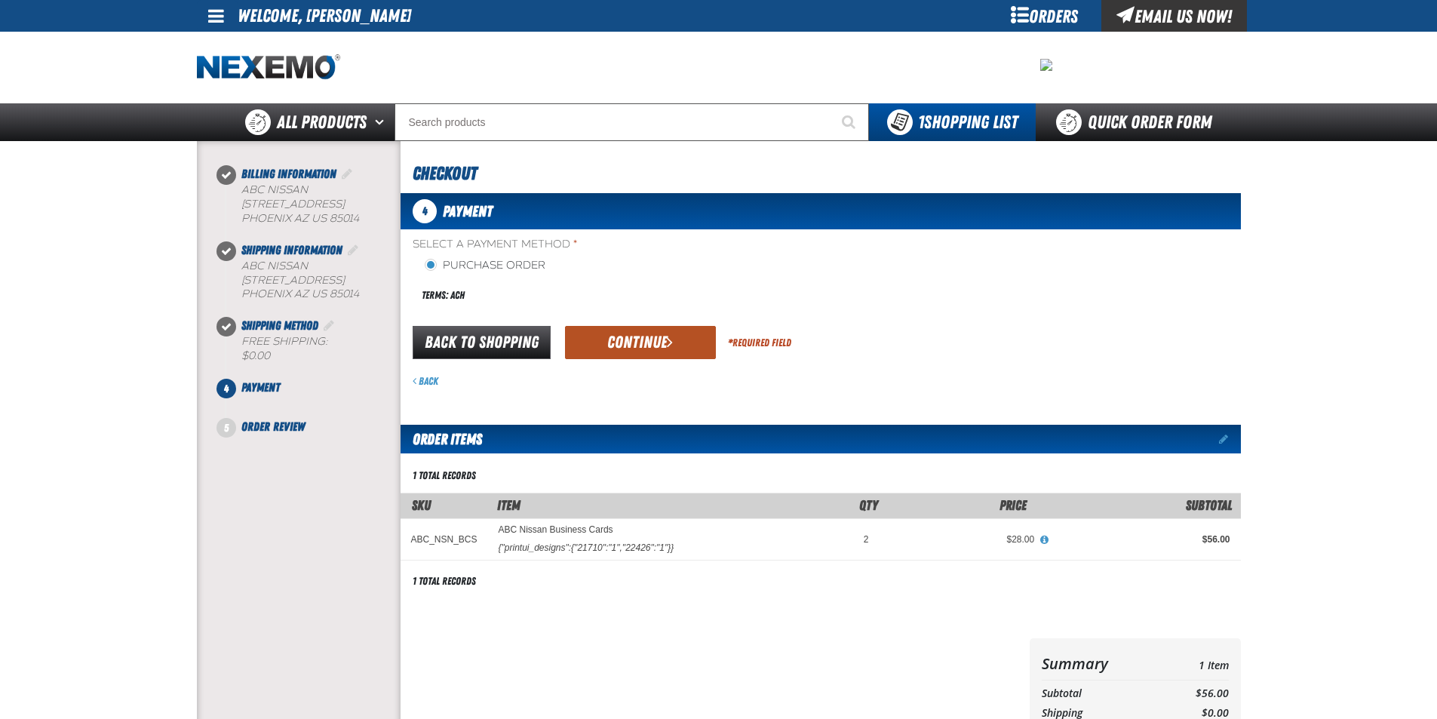
click at [671, 346] on span "submit" at bounding box center [670, 341] width 6 height 17
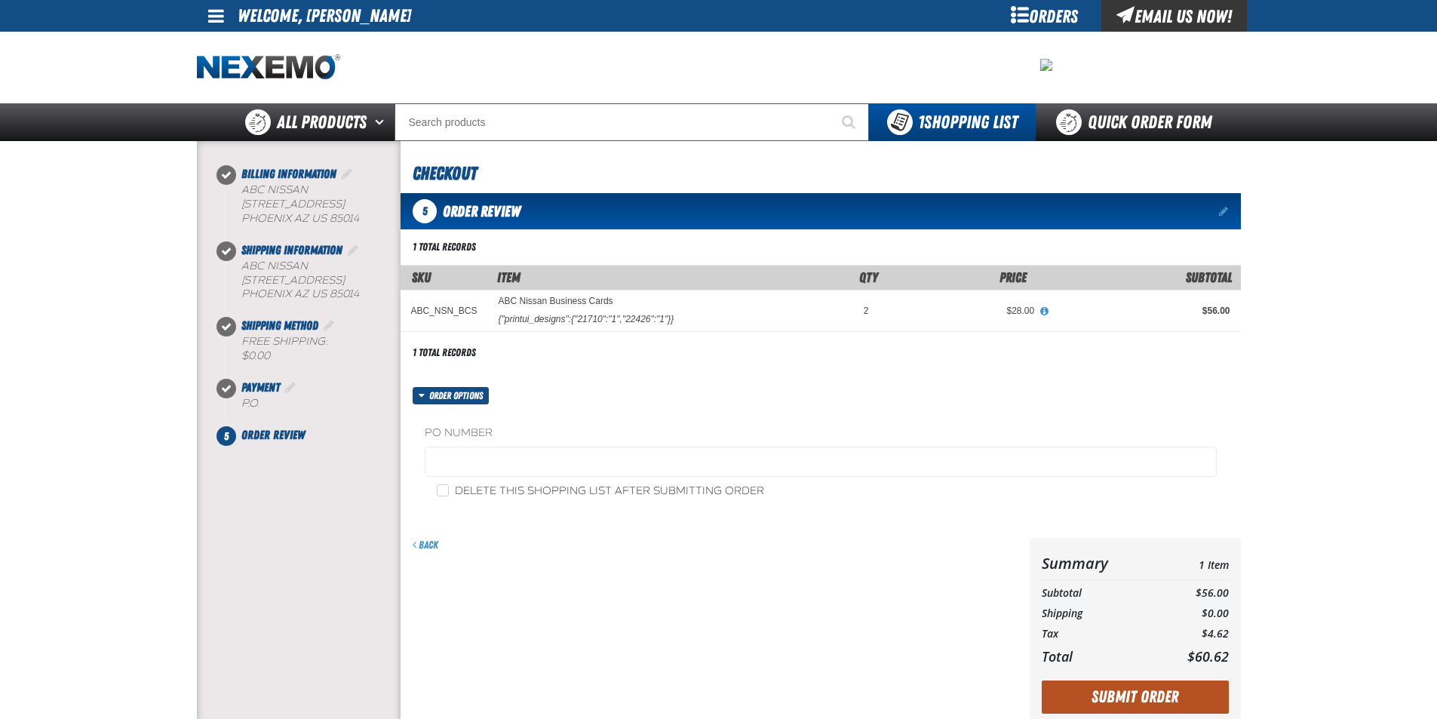
click at [1135, 696] on button "Submit Order" at bounding box center [1135, 696] width 187 height 33
